Goal: Information Seeking & Learning: Learn about a topic

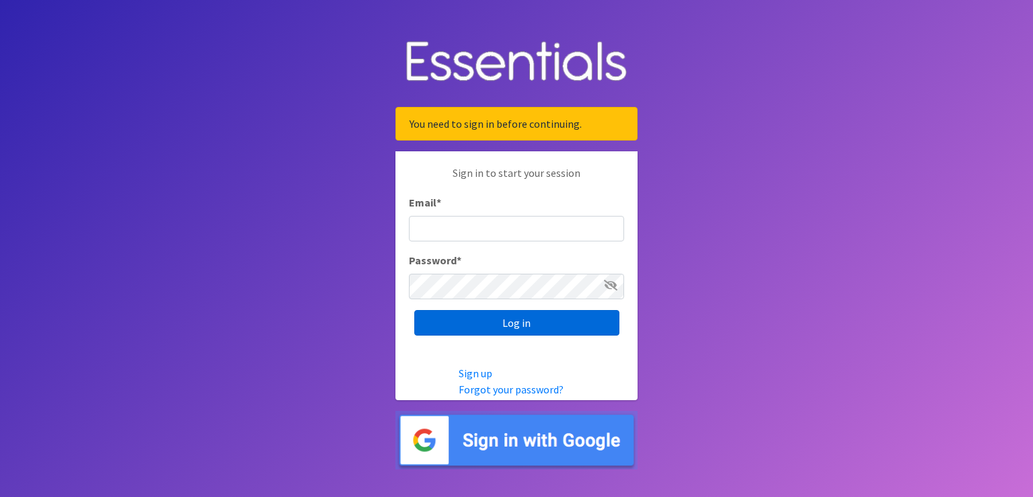
type input "renae.verstegen@unitedwayfoxcities.org"
click at [526, 328] on input "Log in" at bounding box center [516, 323] width 205 height 26
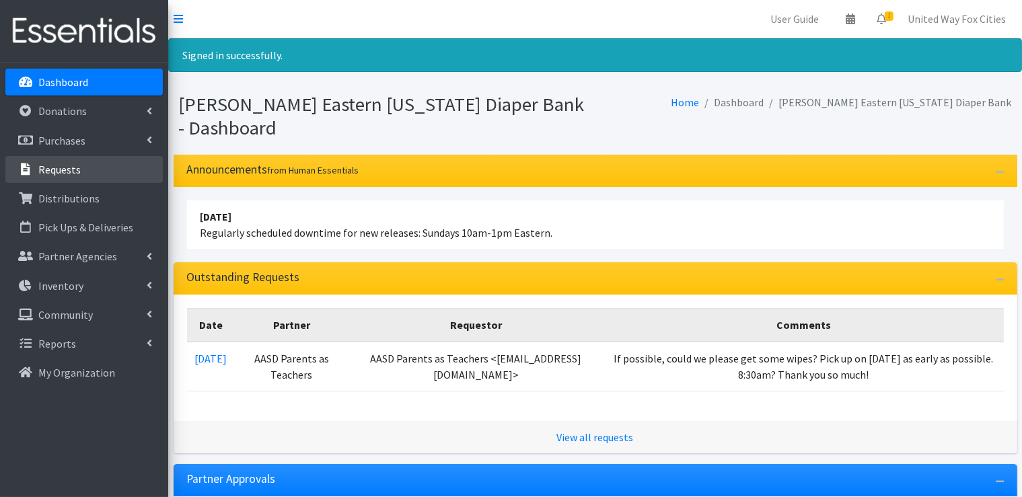
click at [70, 172] on p "Requests" at bounding box center [59, 169] width 42 height 13
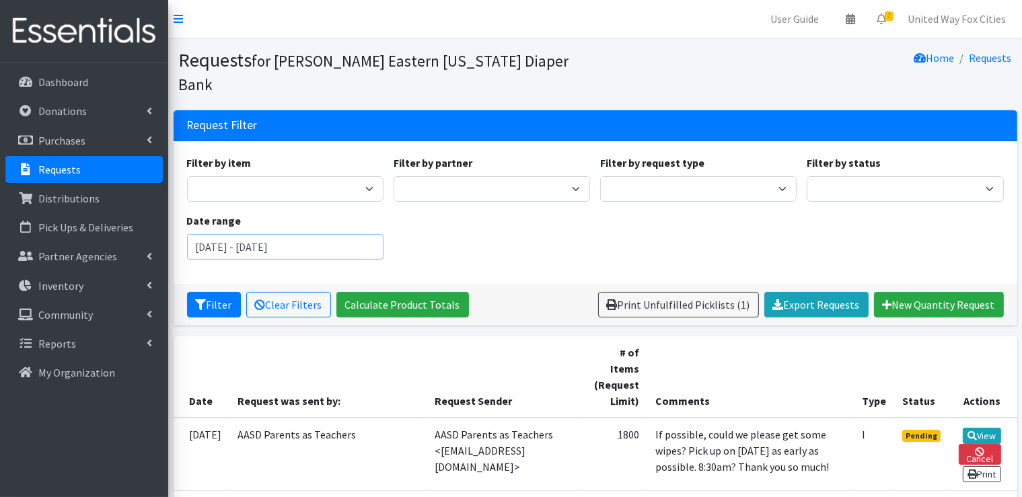
click at [297, 234] on input "August 3, 2025 - November 3, 2025" at bounding box center [285, 247] width 196 height 26
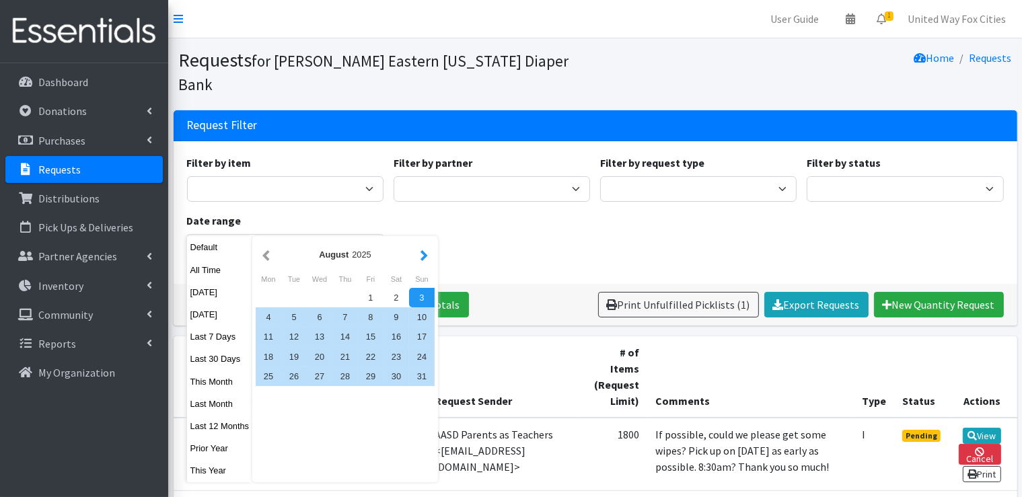
click at [420, 257] on button "button" at bounding box center [424, 254] width 14 height 17
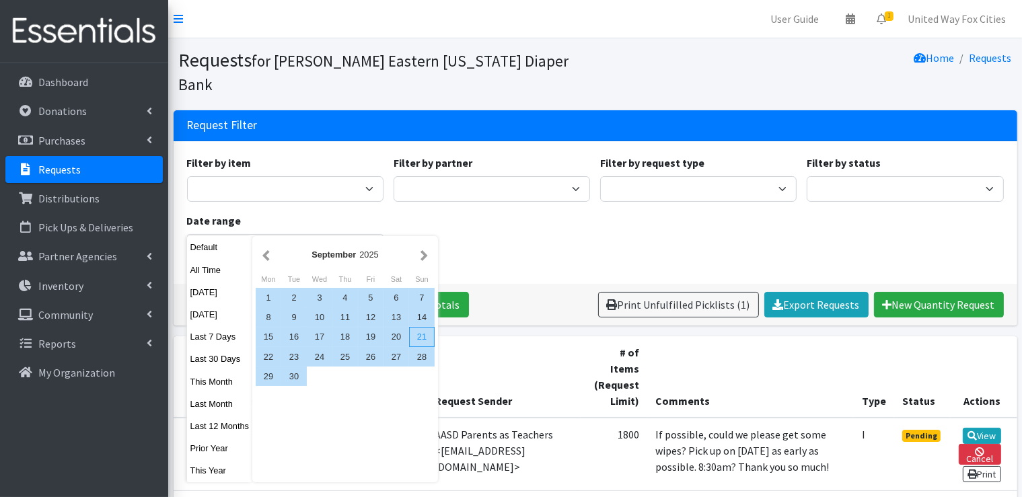
click at [421, 337] on div "21" at bounding box center [422, 337] width 26 height 20
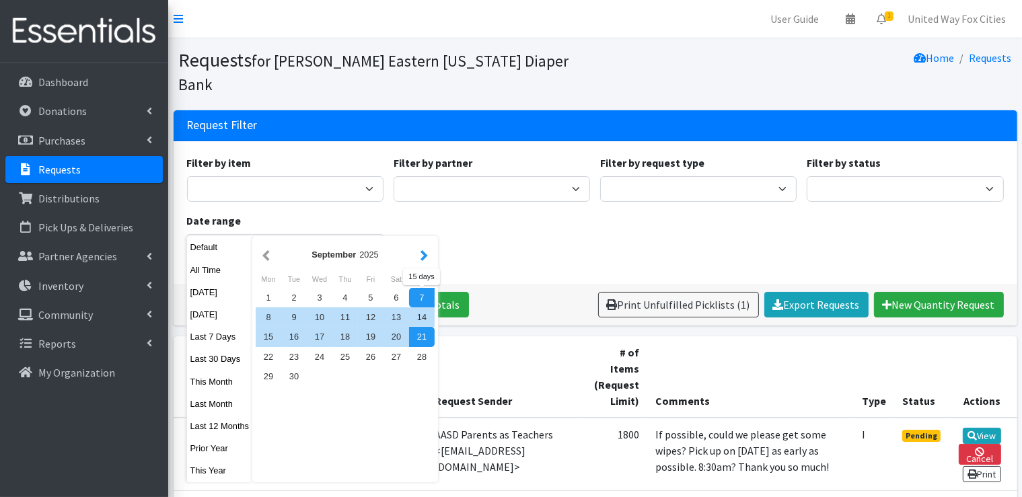
click at [420, 256] on button "button" at bounding box center [424, 254] width 14 height 17
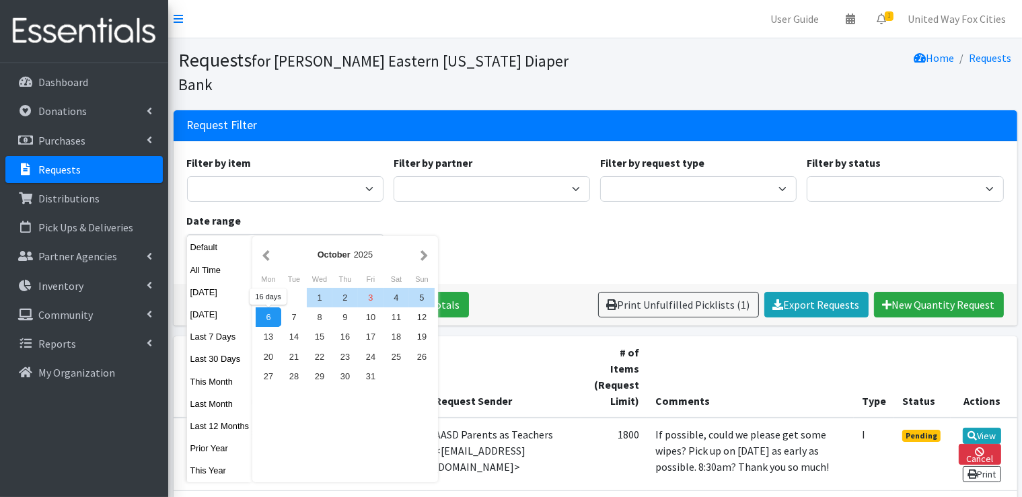
click at [267, 320] on div "6" at bounding box center [269, 317] width 26 height 20
type input "September 21, 2025 - October 6, 2025"
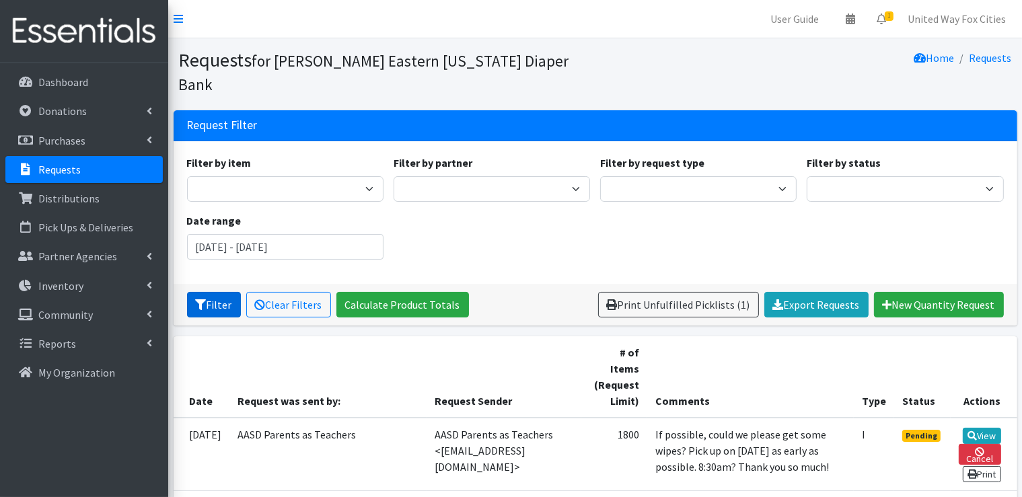
click at [223, 292] on button "Filter" at bounding box center [214, 305] width 54 height 26
click at [289, 234] on input "September 21, 2025 - October 6, 2025" at bounding box center [285, 247] width 196 height 26
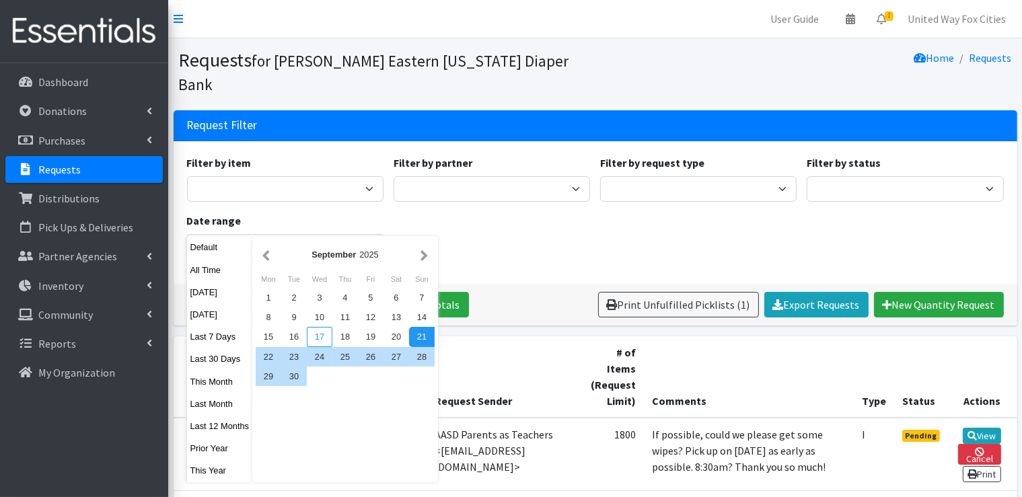
click at [323, 338] on div "17" at bounding box center [320, 337] width 26 height 20
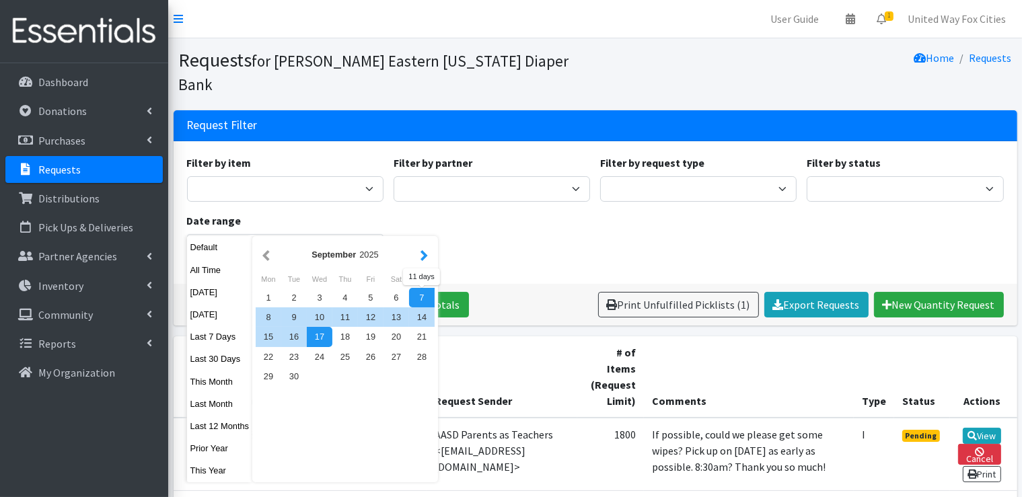
click at [417, 249] on button "button" at bounding box center [424, 254] width 14 height 17
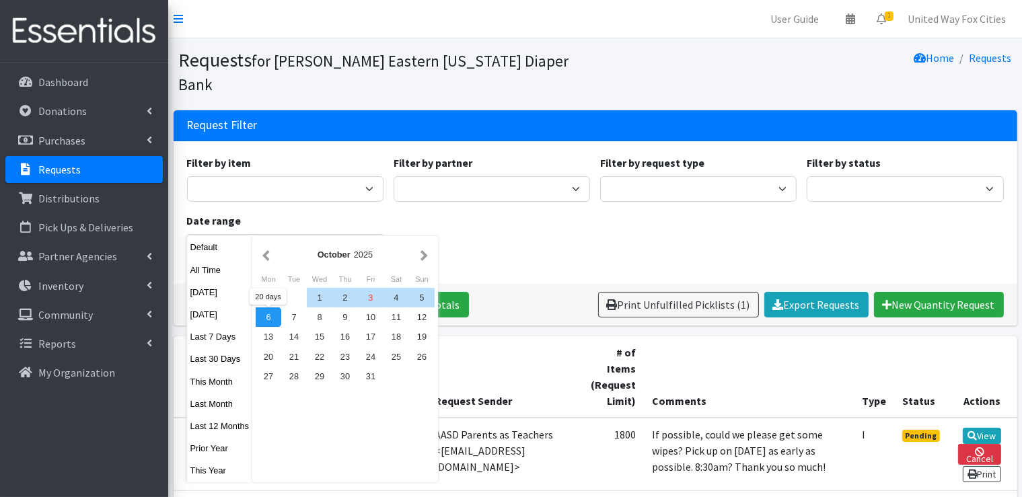
click at [276, 317] on div "6" at bounding box center [269, 317] width 26 height 20
type input "September 17, 2025 - October 6, 2025"
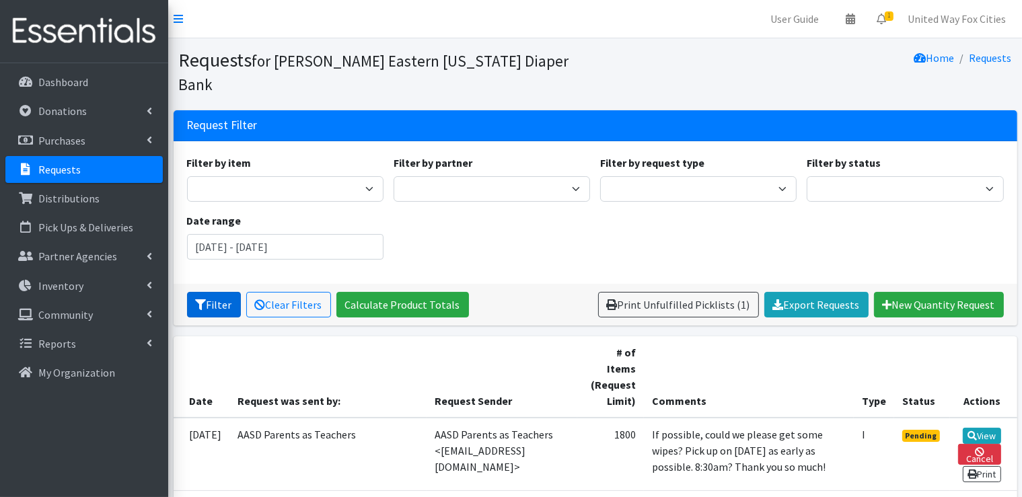
click at [213, 292] on button "Filter" at bounding box center [214, 305] width 54 height 26
click at [57, 84] on p "Dashboard" at bounding box center [63, 81] width 50 height 13
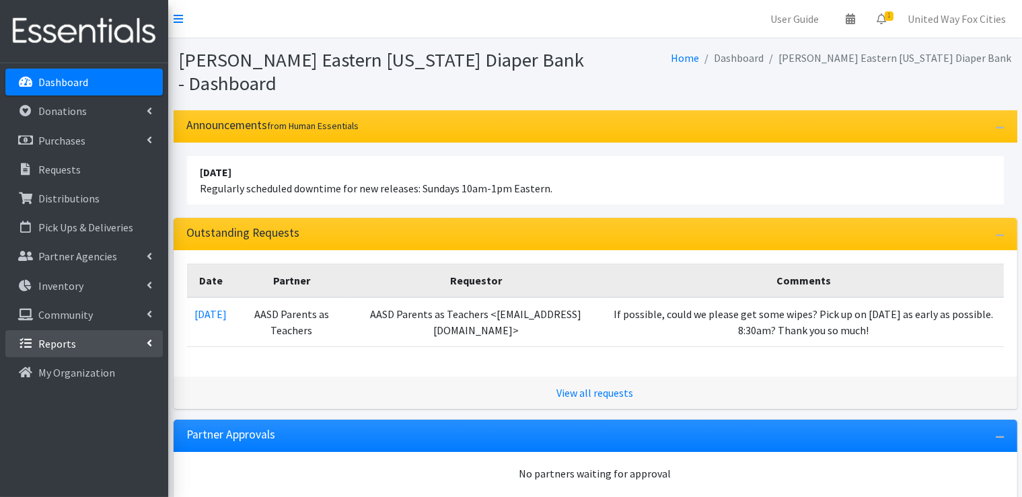
click at [154, 341] on link "Reports" at bounding box center [83, 343] width 157 height 27
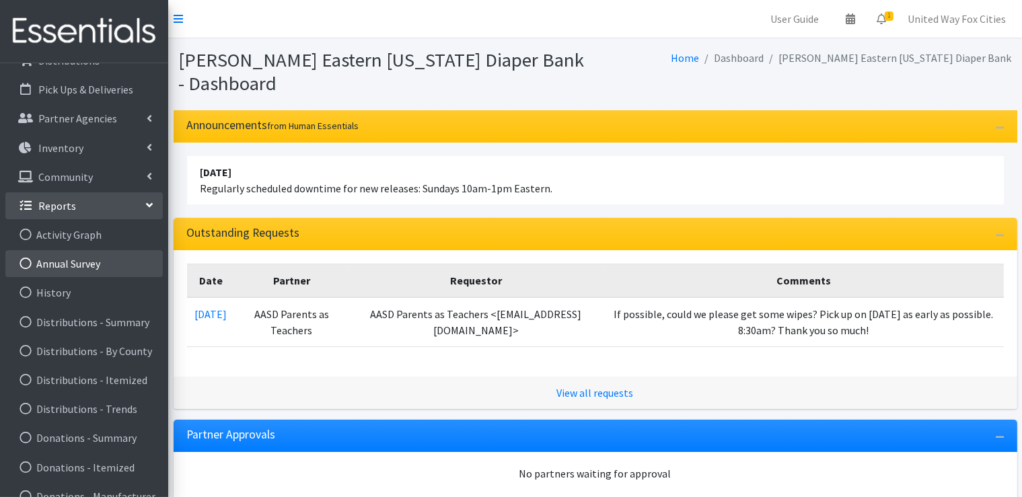
scroll to position [301, 0]
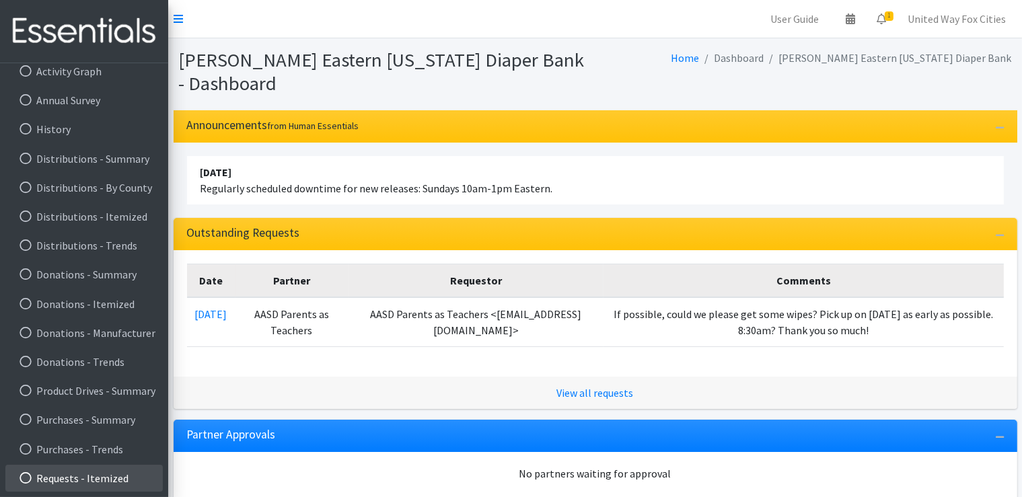
click at [110, 480] on link "Requests - Itemized" at bounding box center [83, 478] width 157 height 27
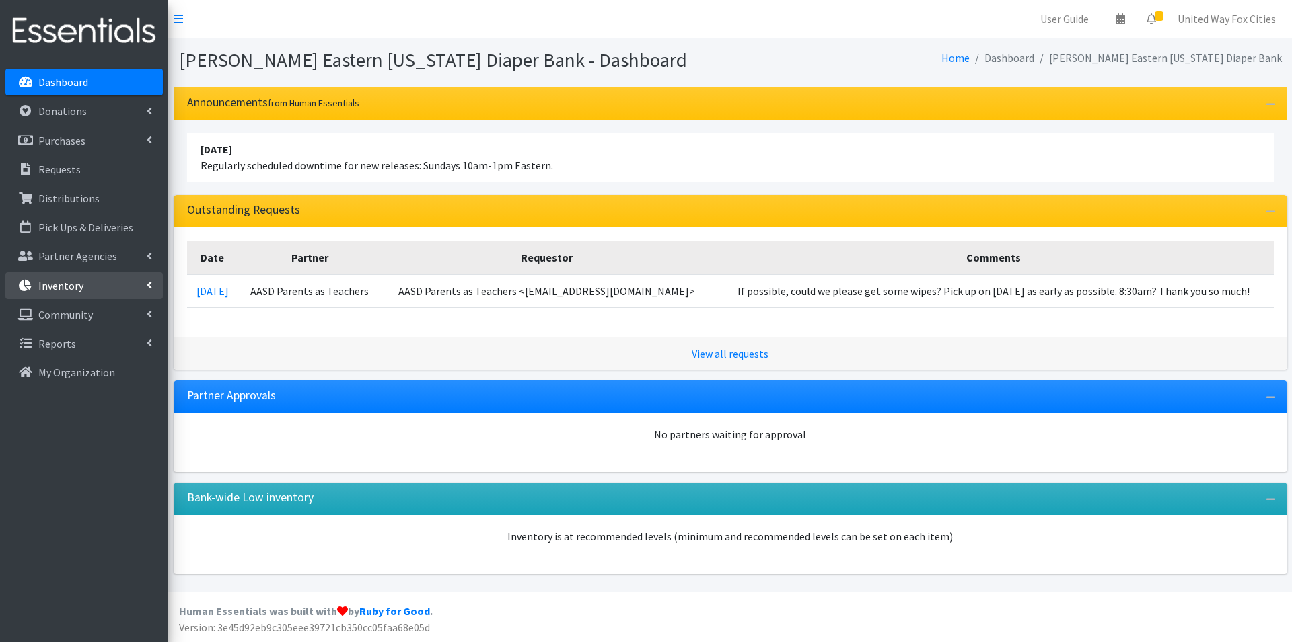
click at [154, 285] on link "Inventory" at bounding box center [83, 285] width 157 height 27
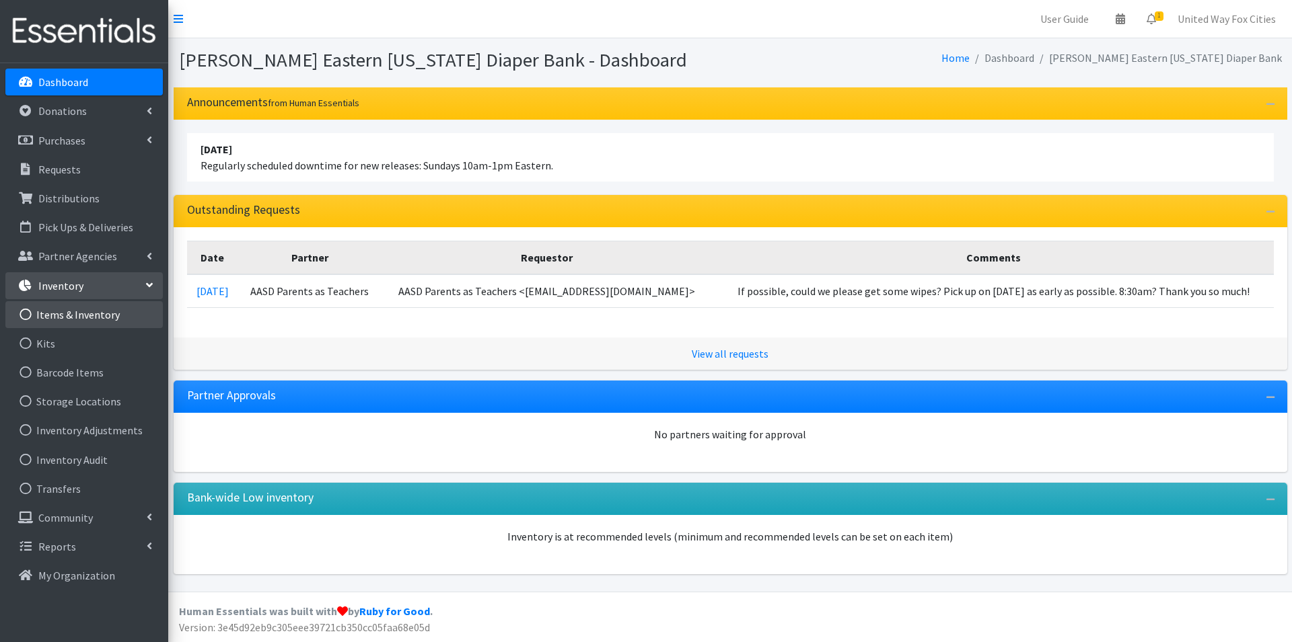
click at [93, 313] on link "Items & Inventory" at bounding box center [83, 314] width 157 height 27
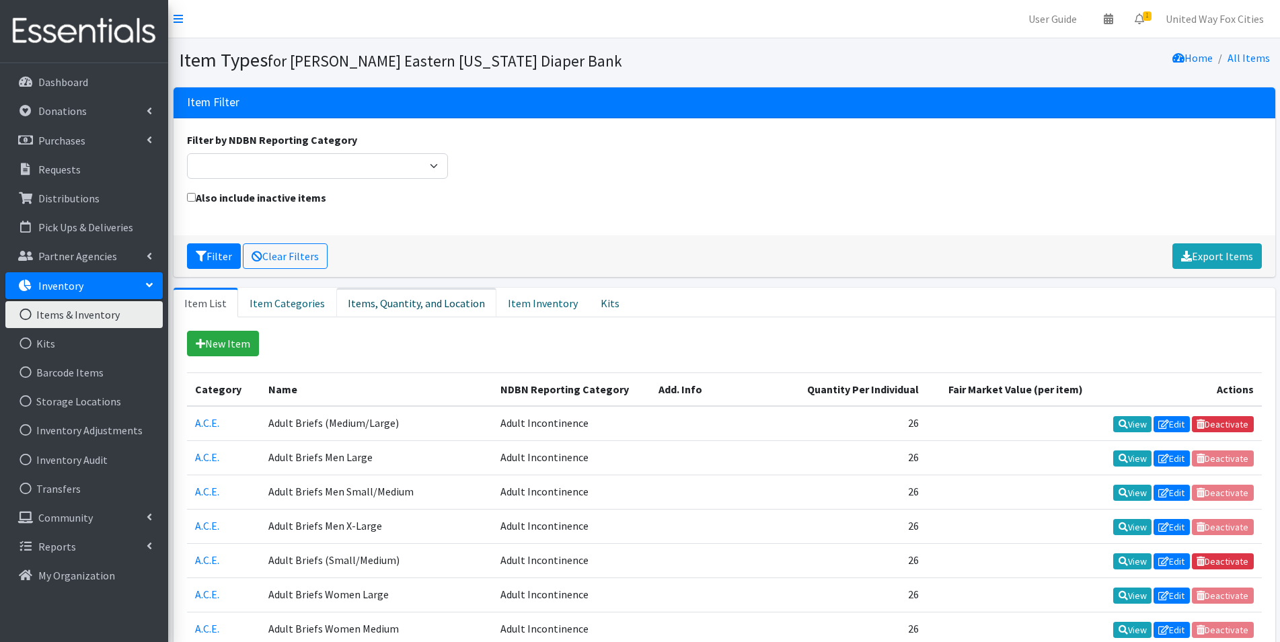
click at [428, 309] on link "Items, Quantity, and Location" at bounding box center [416, 303] width 160 height 30
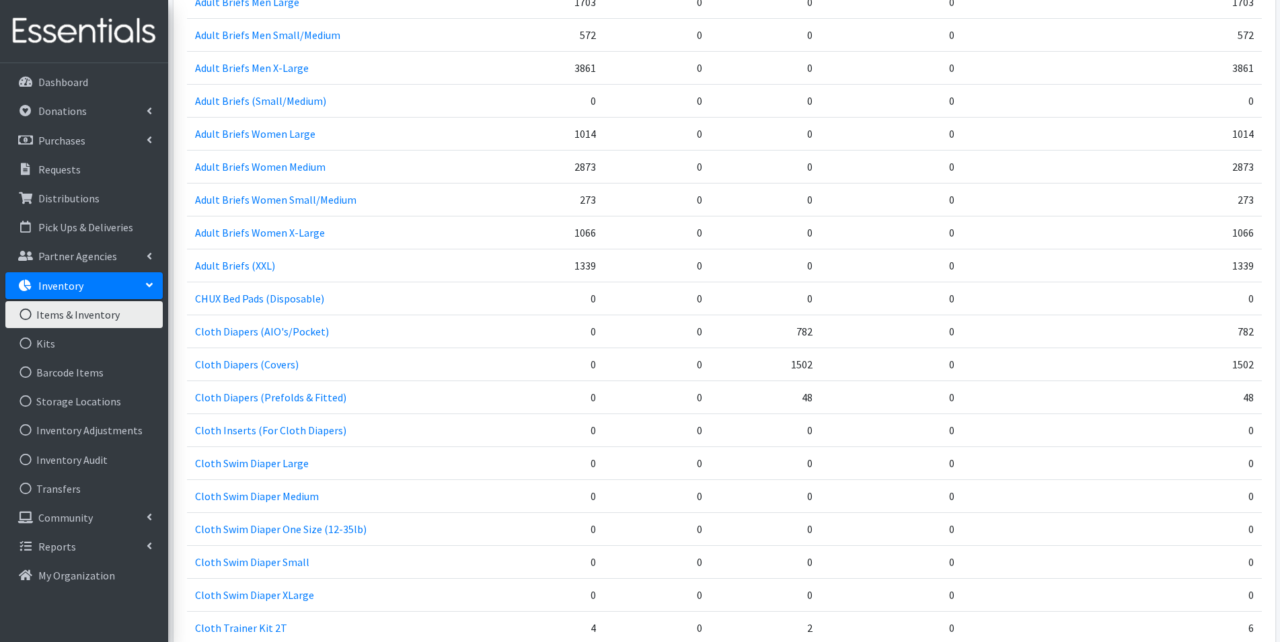
scroll to position [202, 0]
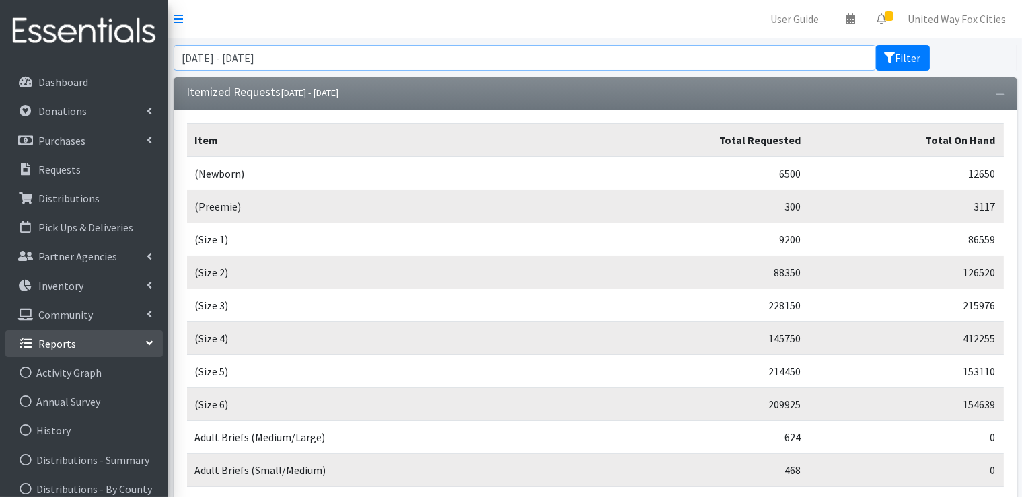
click at [358, 64] on input "August 3, 2025 - November 3, 2025" at bounding box center [525, 58] width 702 height 26
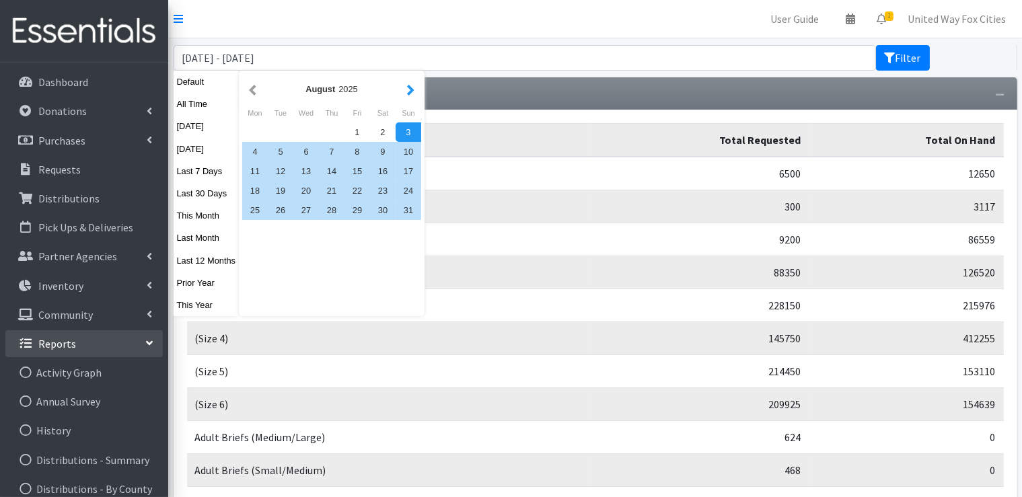
click at [411, 91] on button "button" at bounding box center [411, 89] width 14 height 17
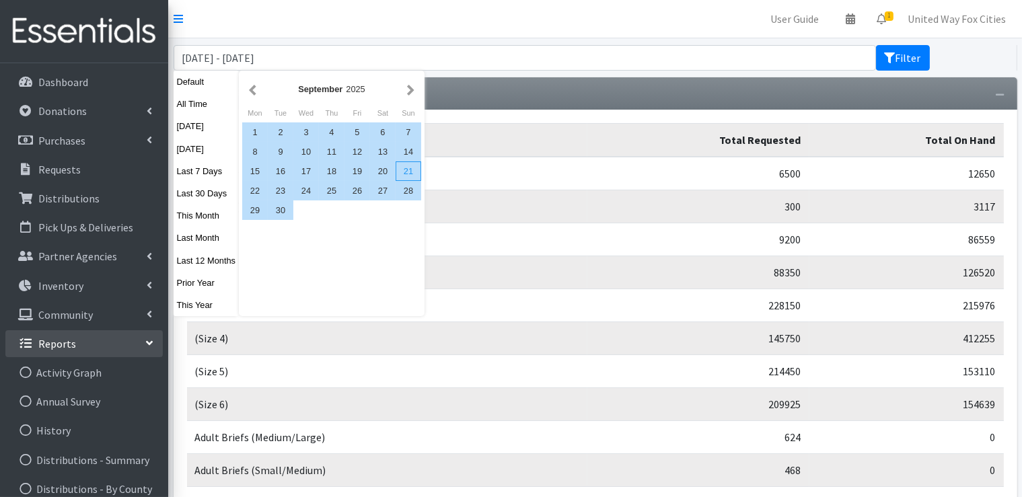
click at [402, 174] on div "21" at bounding box center [409, 171] width 26 height 20
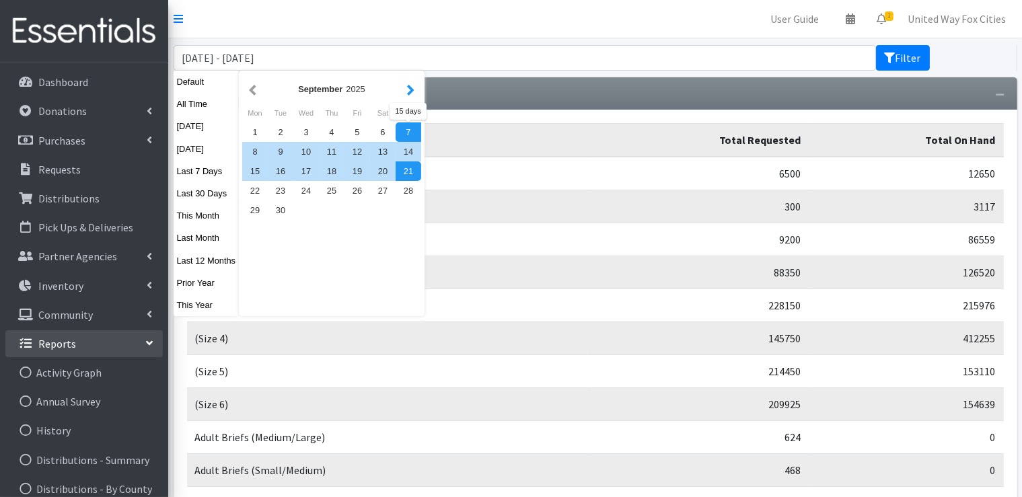
click at [412, 93] on button "button" at bounding box center [411, 89] width 14 height 17
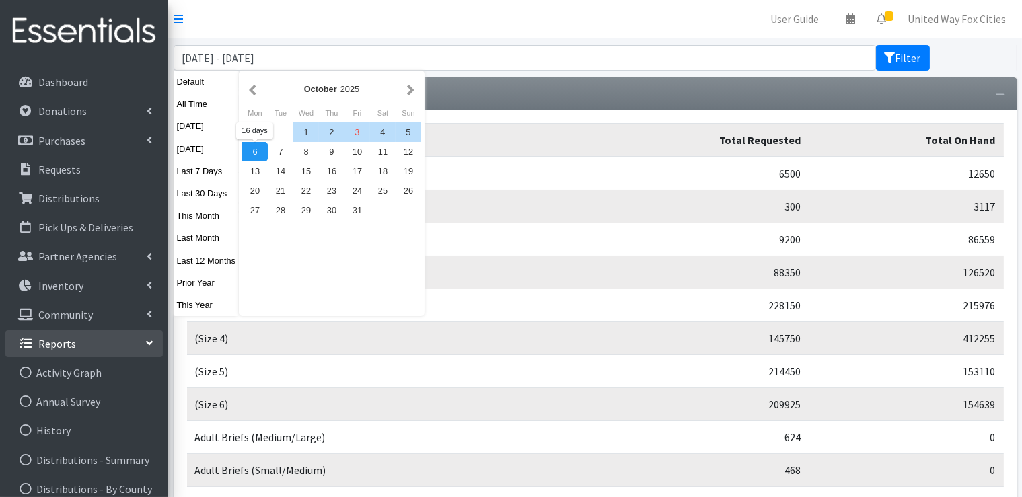
click at [255, 149] on div "6" at bounding box center [255, 152] width 26 height 20
type input "September 21, 2025 - October 6, 2025"
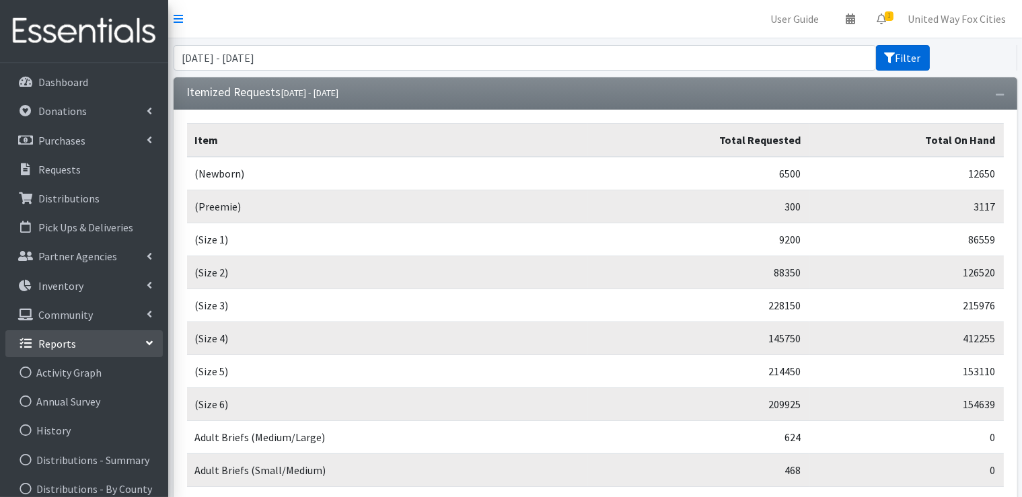
click at [916, 61] on button "Filter" at bounding box center [903, 58] width 54 height 26
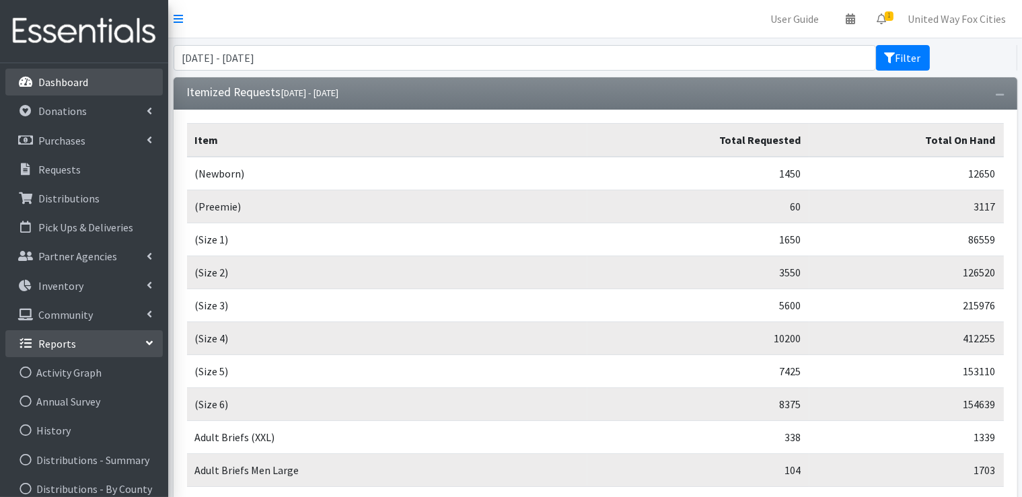
click at [69, 82] on p "Dashboard" at bounding box center [63, 81] width 50 height 13
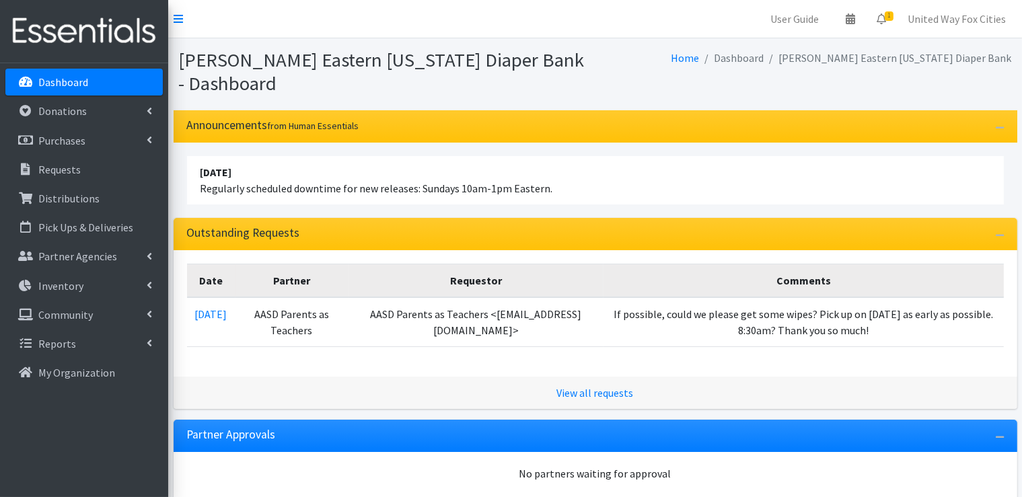
click at [58, 83] on p "Dashboard" at bounding box center [63, 81] width 50 height 13
